Goal: Find specific page/section

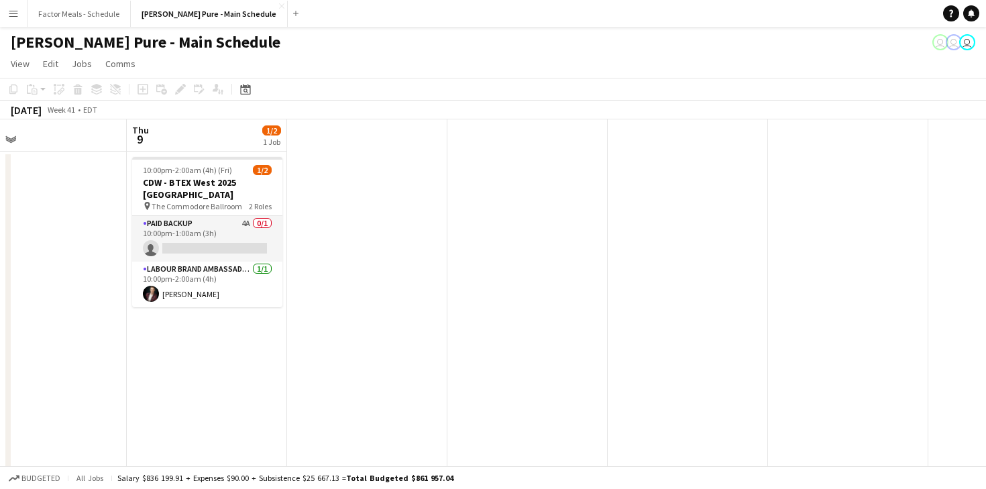
scroll to position [0, 388]
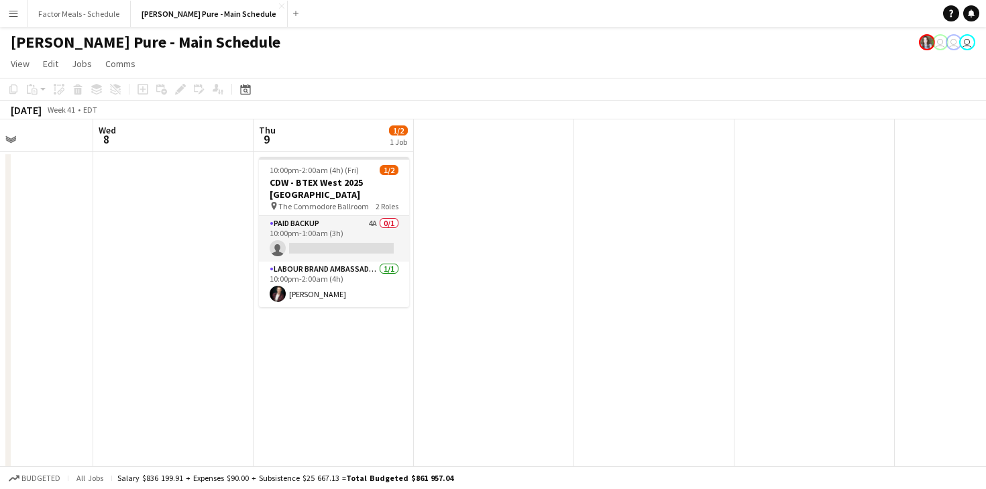
click at [17, 13] on app-icon "Menu" at bounding box center [13, 13] width 11 height 11
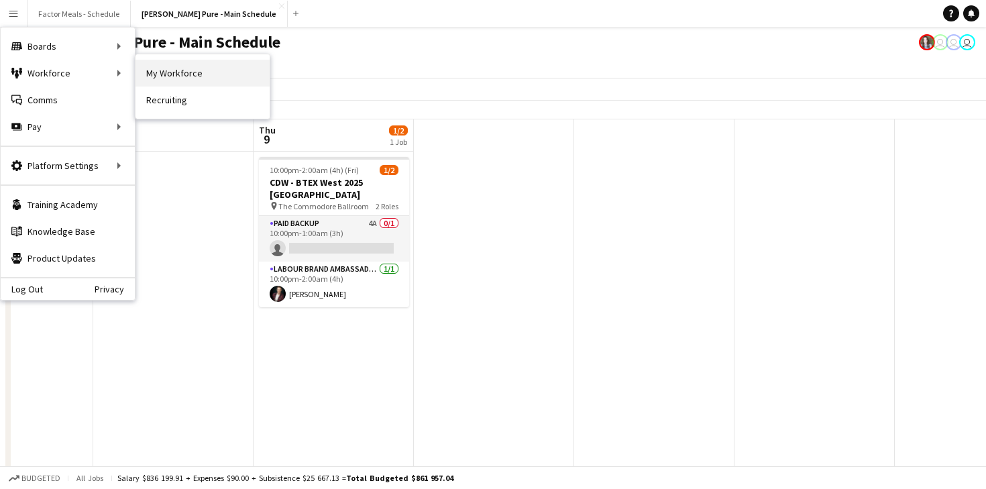
click at [174, 74] on link "My Workforce" at bounding box center [203, 73] width 134 height 27
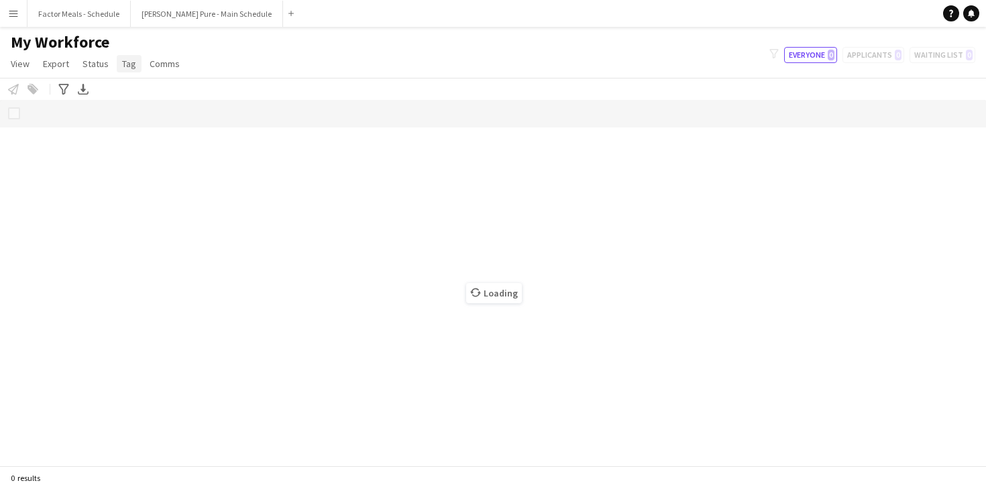
click at [126, 64] on span "Tag" at bounding box center [129, 64] width 14 height 12
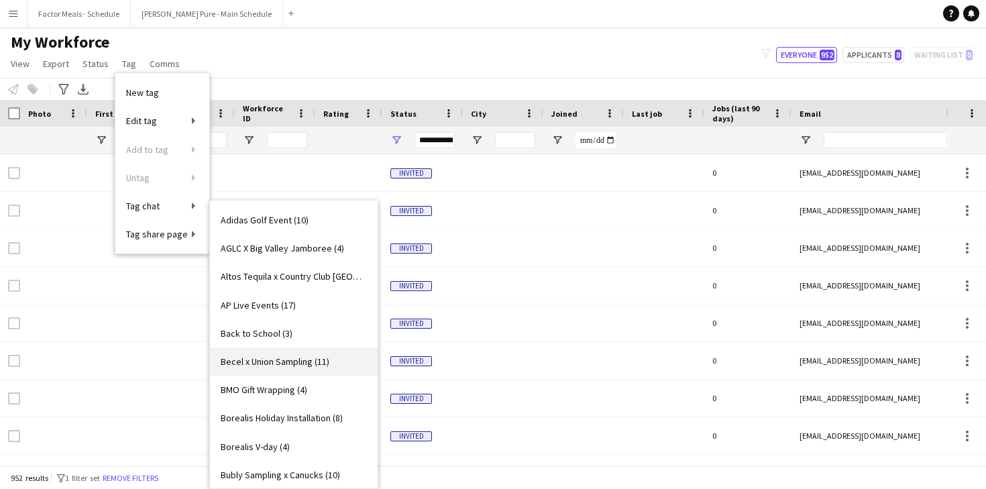
click at [287, 362] on span "Becel x Union Sampling (11)" at bounding box center [275, 362] width 109 height 12
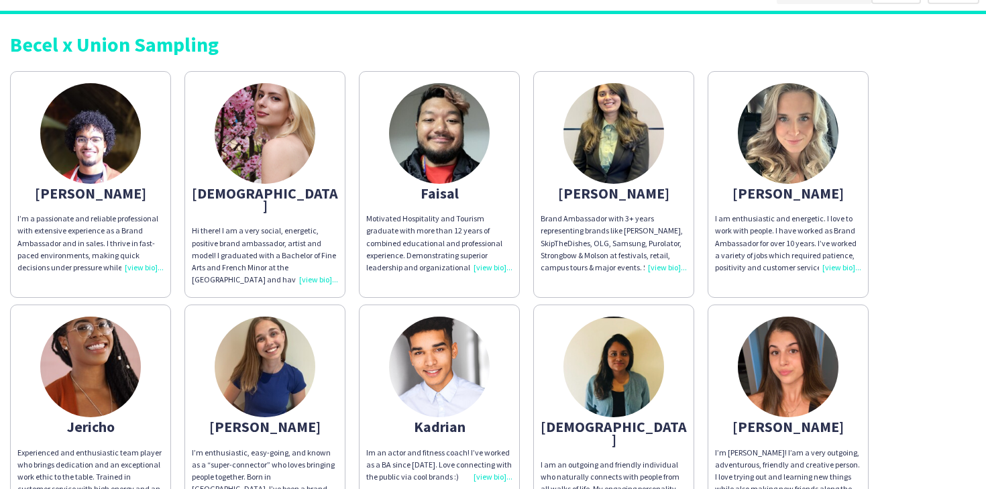
scroll to position [17, 0]
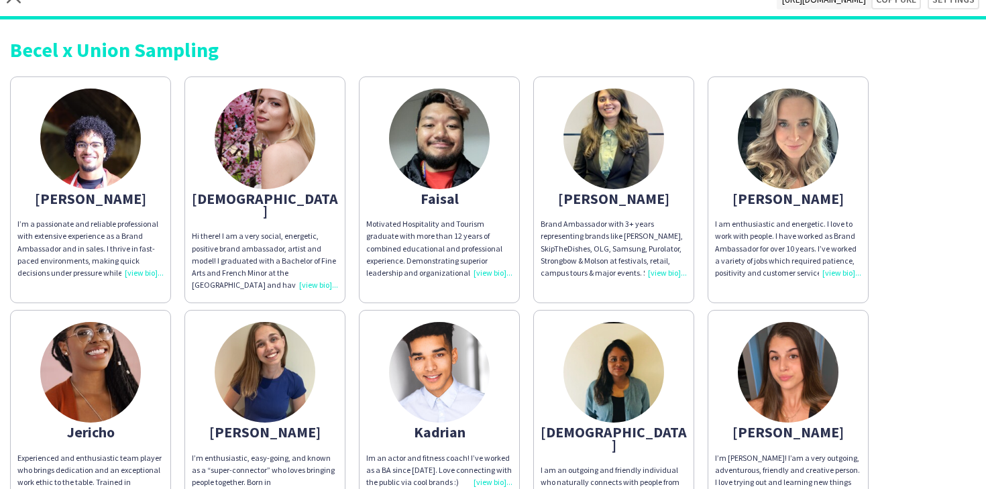
click at [668, 48] on div "Becel x Union Sampling" at bounding box center [493, 50] width 966 height 20
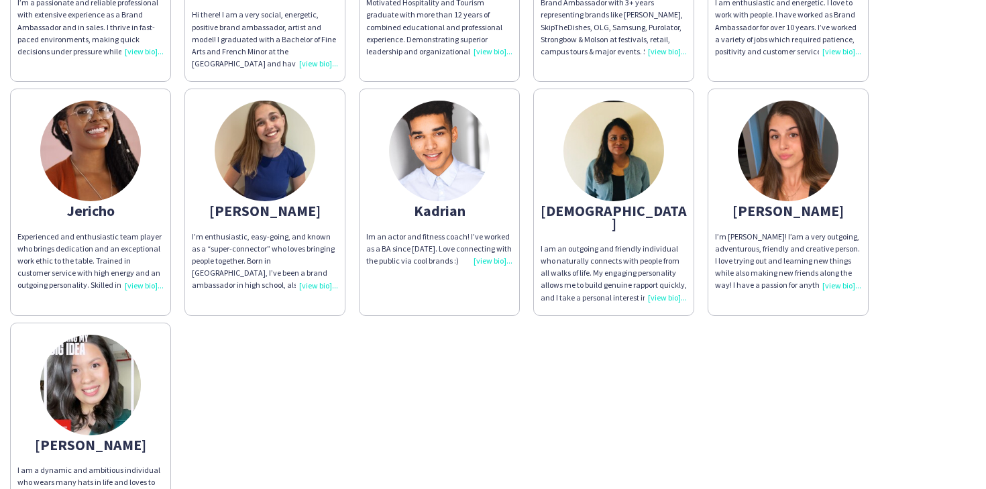
scroll to position [106, 0]
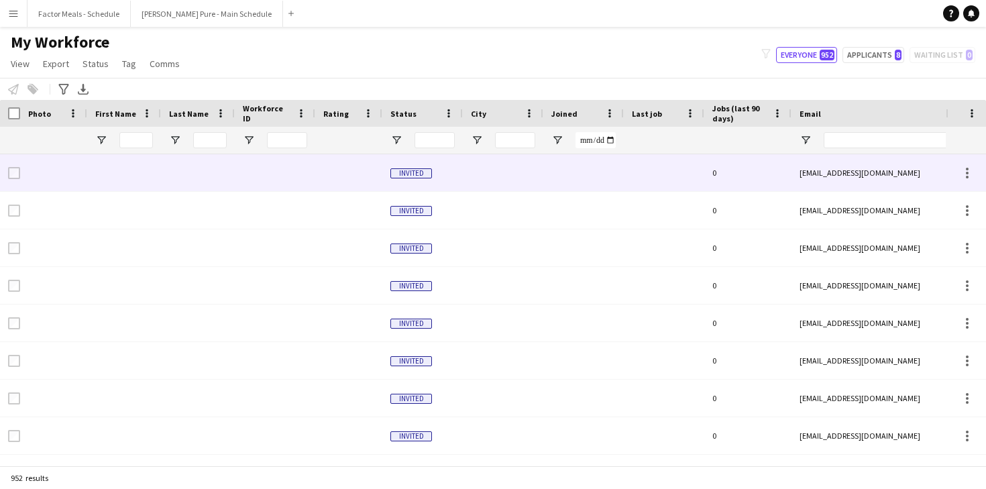
type input "**********"
